Goal: Obtain resource: Download file/media

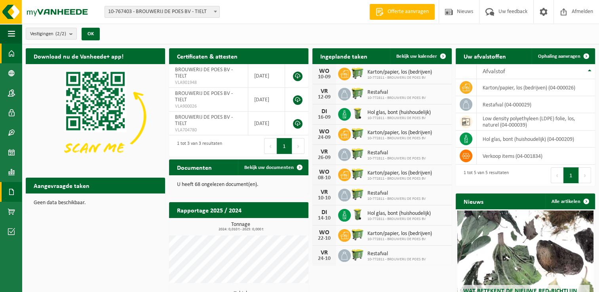
click at [10, 196] on span at bounding box center [11, 192] width 7 height 20
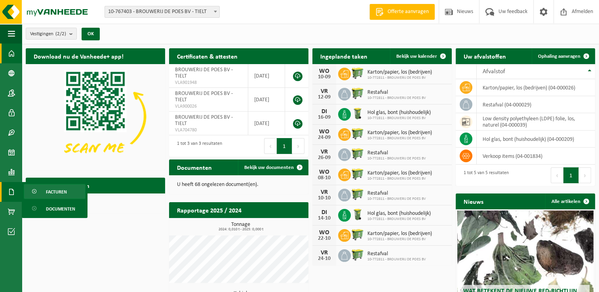
click at [51, 194] on span "Facturen" at bounding box center [56, 192] width 21 height 15
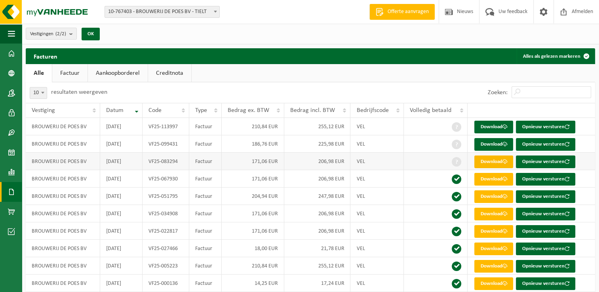
click at [489, 161] on link "Download" at bounding box center [493, 162] width 39 height 13
click at [490, 144] on link "Download" at bounding box center [493, 144] width 39 height 13
